Goal: Information Seeking & Learning: Learn about a topic

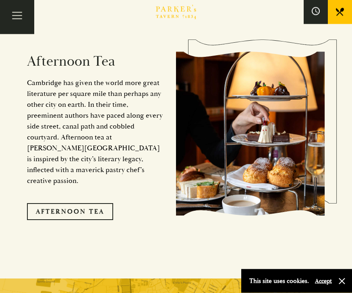
scroll to position [1242, 0]
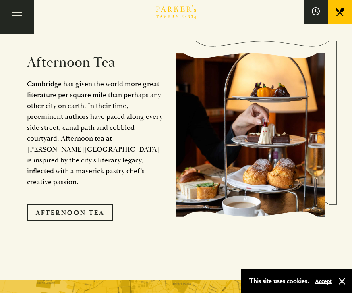
click at [83, 204] on link "Afternoon Tea" at bounding box center [70, 212] width 86 height 17
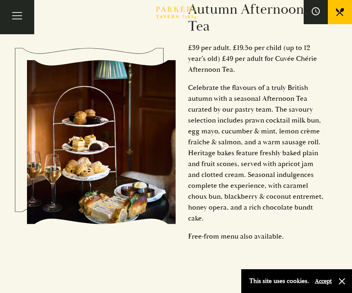
scroll to position [399, 0]
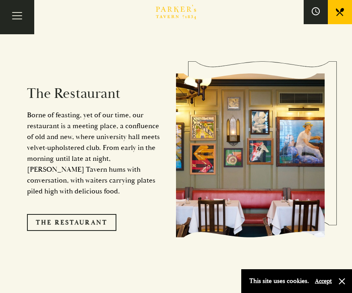
scroll to position [641, 0]
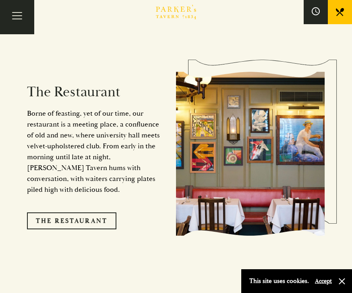
click at [89, 212] on link "The Restaurant" at bounding box center [71, 220] width 89 height 17
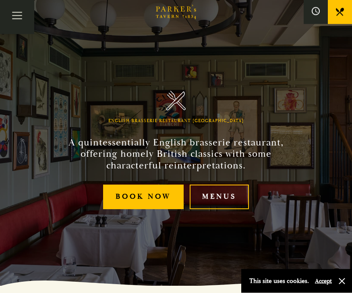
scroll to position [7, 0]
click at [221, 208] on link "Menus" at bounding box center [219, 197] width 59 height 25
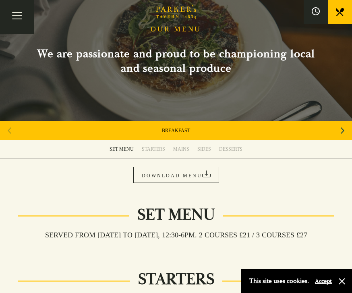
scroll to position [39, 0]
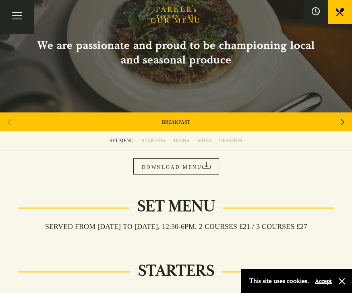
click at [184, 137] on link "MAINS" at bounding box center [181, 140] width 24 height 19
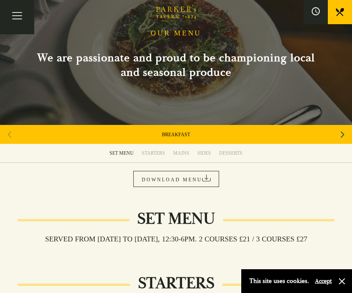
scroll to position [26, 0]
click at [20, 17] on button "Toggle navigation" at bounding box center [17, 17] width 34 height 34
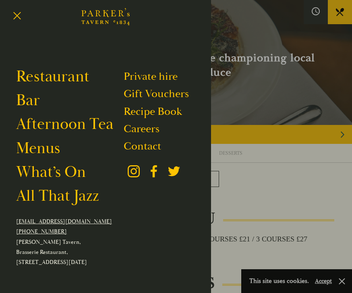
click at [47, 148] on link "Menus" at bounding box center [38, 148] width 44 height 19
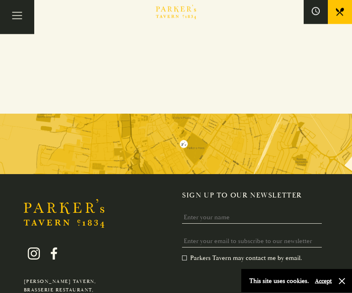
scroll to position [2357, 0]
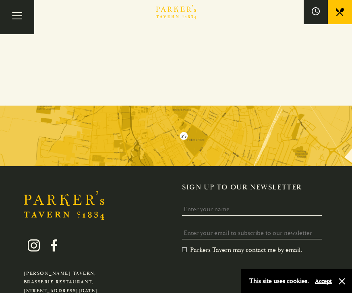
click at [20, 12] on button "Toggle navigation" at bounding box center [17, 17] width 34 height 34
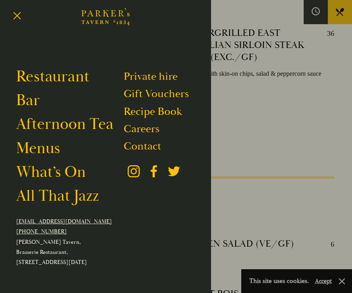
scroll to position [1883, 0]
